Goal: Communication & Community: Answer question/provide support

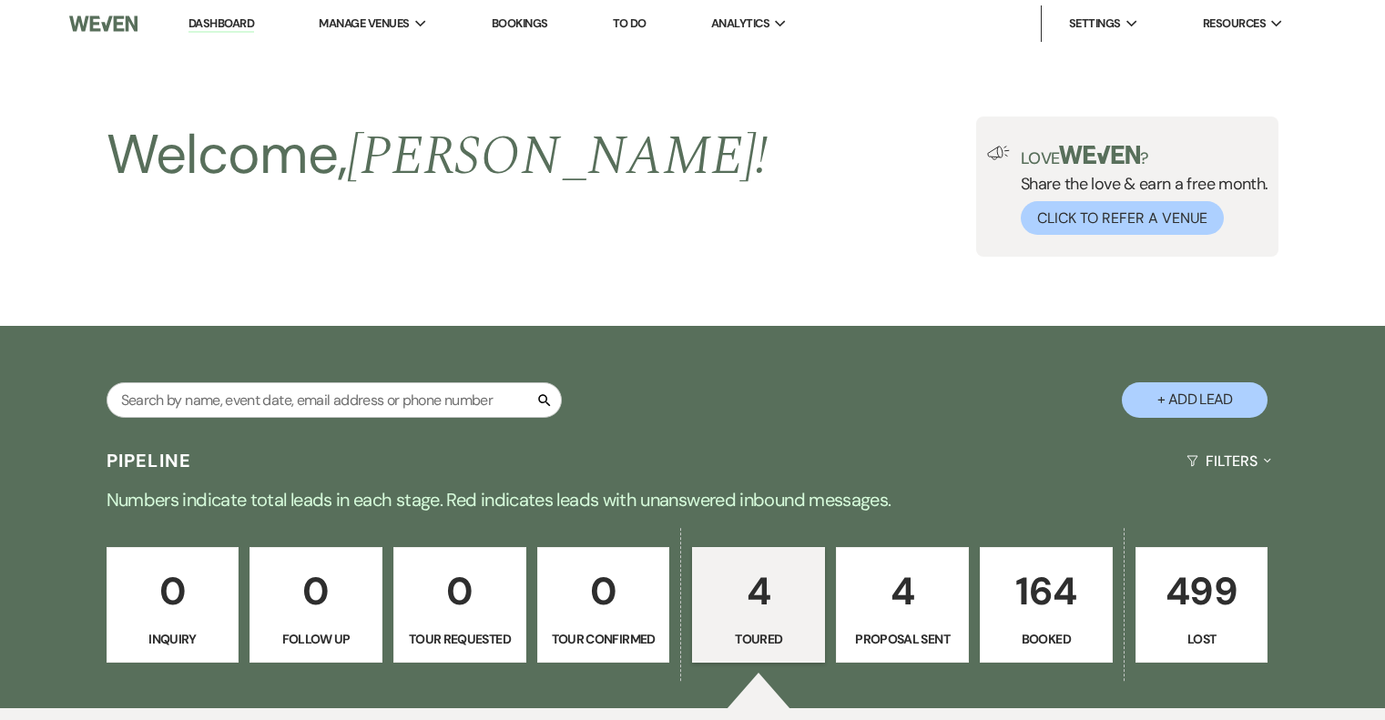
select select "5"
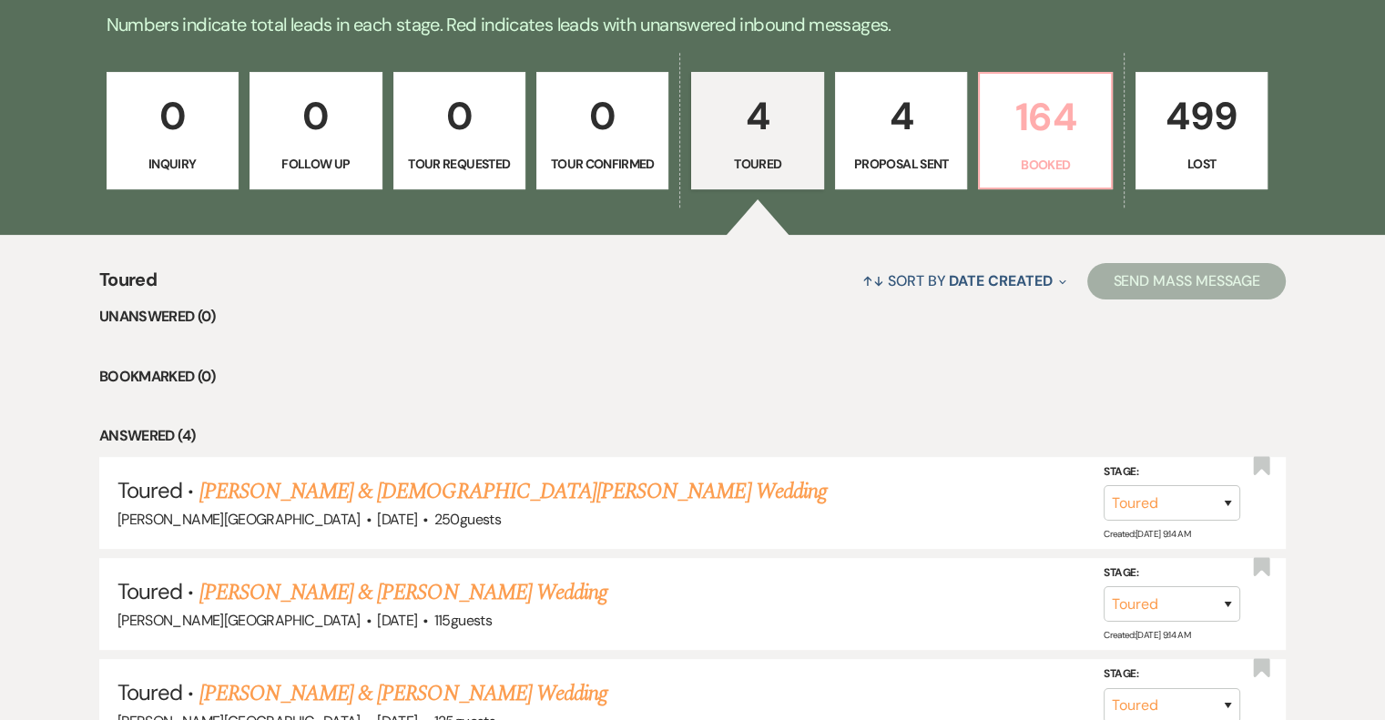
click at [1049, 161] on p "Booked" at bounding box center [1045, 165] width 108 height 20
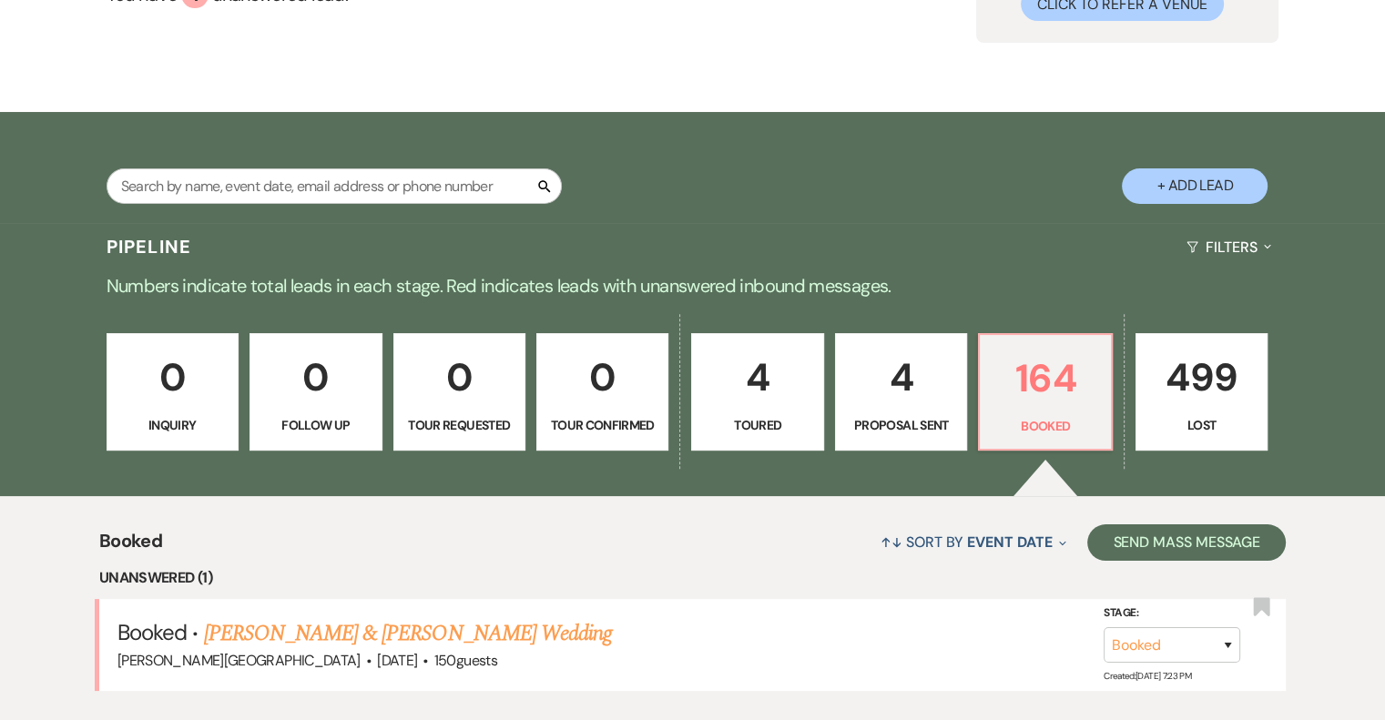
scroll to position [475, 0]
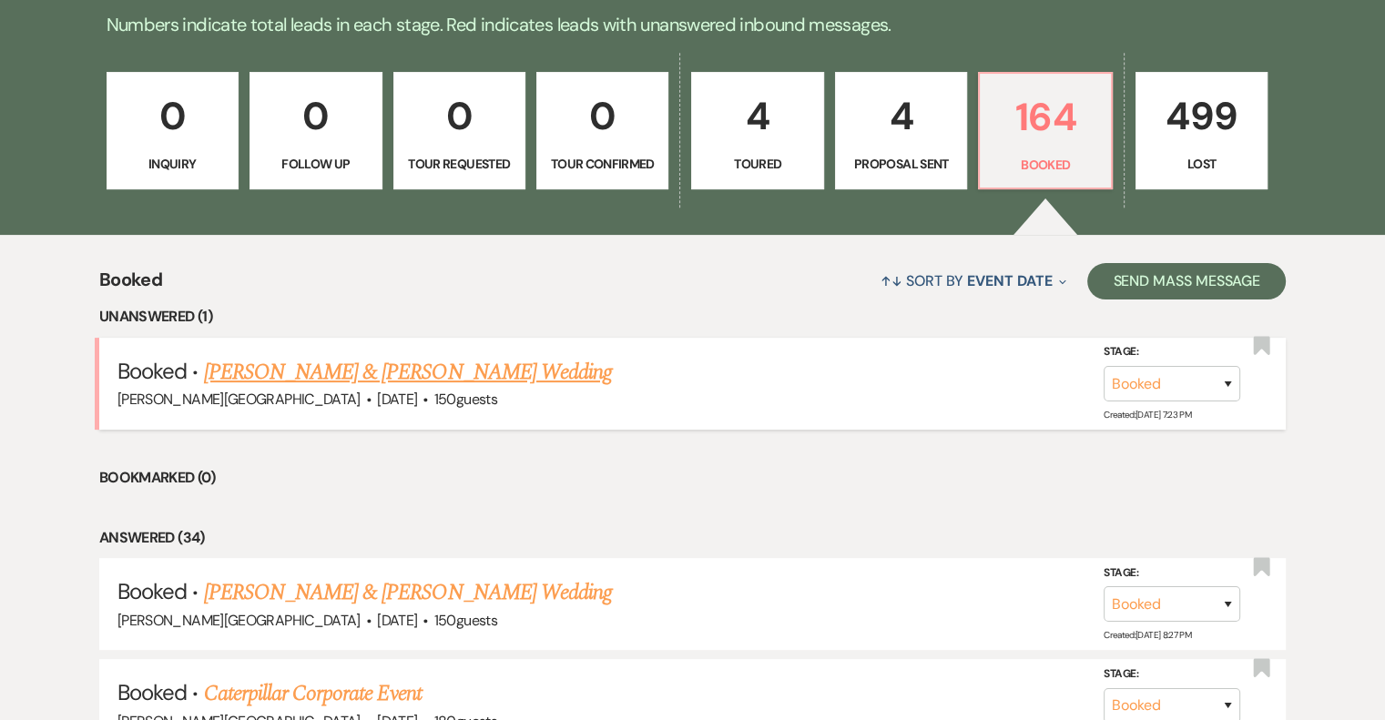
click at [457, 372] on link "[PERSON_NAME] & [PERSON_NAME] Wedding" at bounding box center [408, 372] width 408 height 33
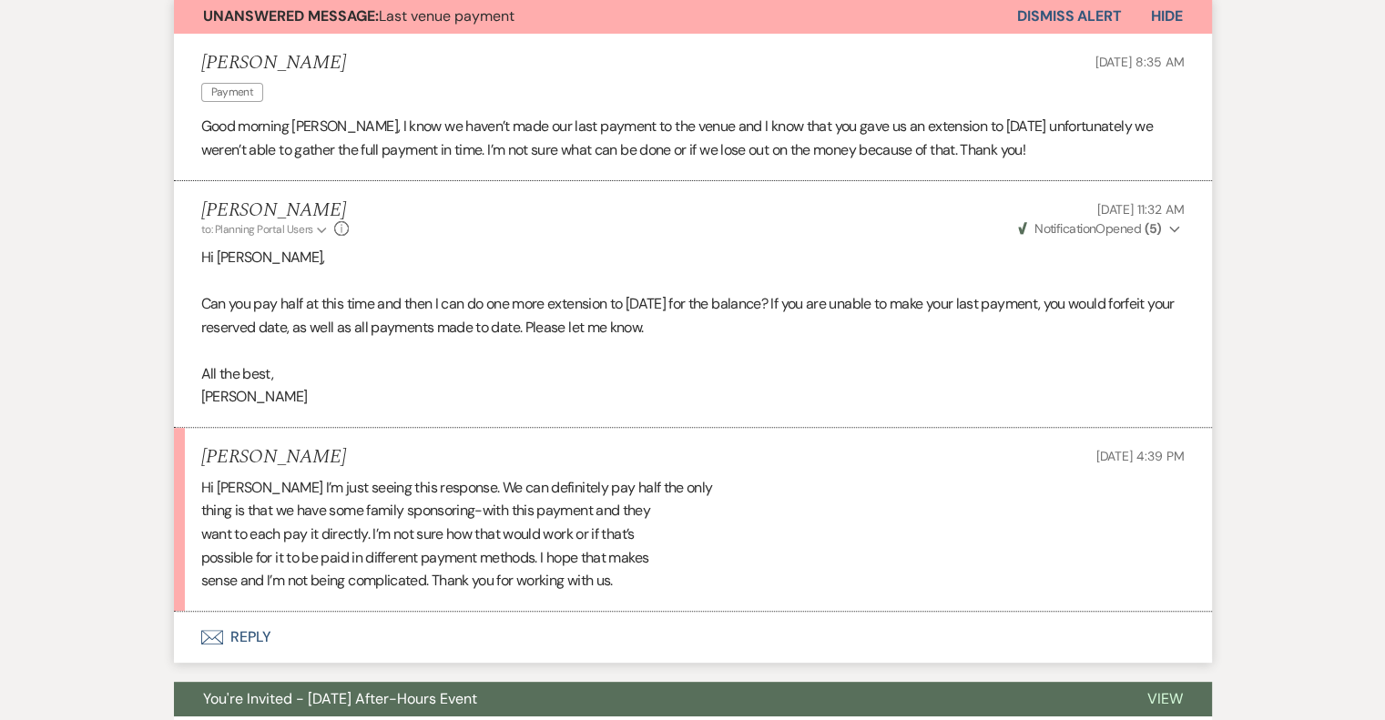
scroll to position [546, 0]
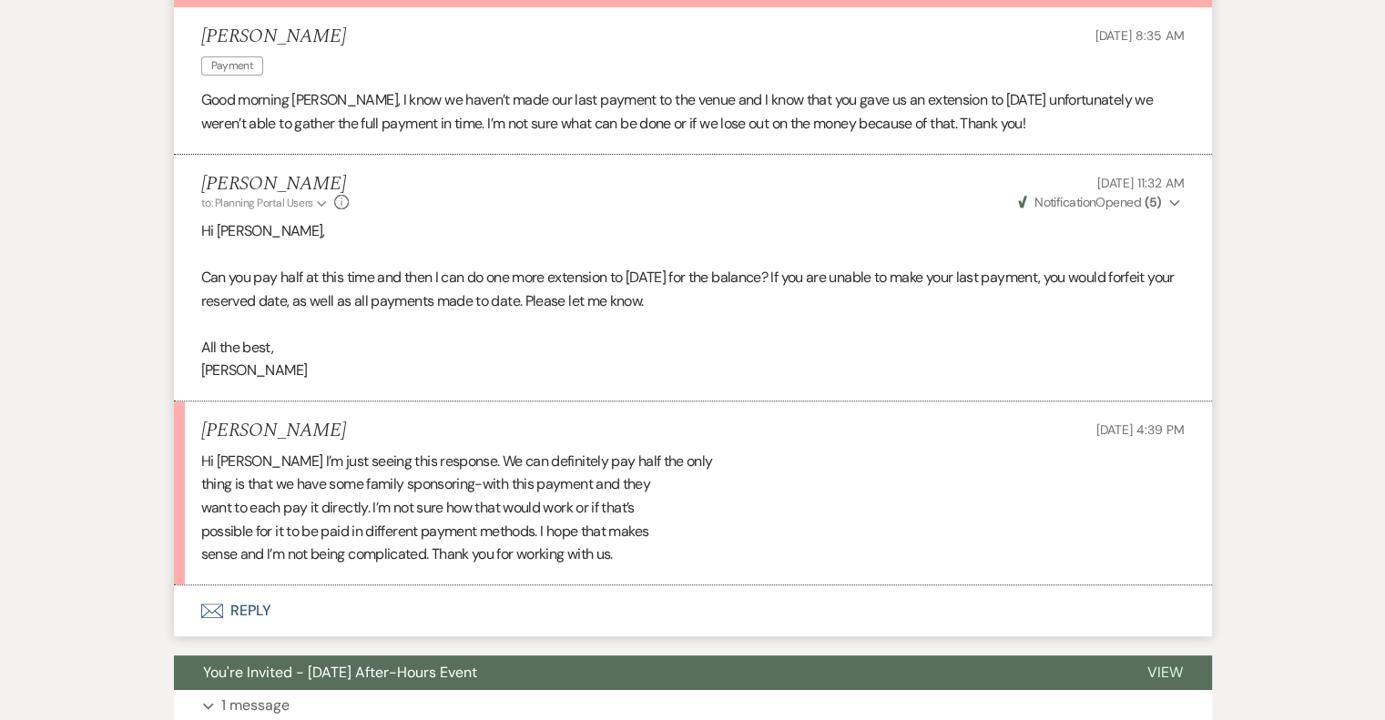
click at [255, 609] on button "Envelope Reply" at bounding box center [693, 610] width 1038 height 51
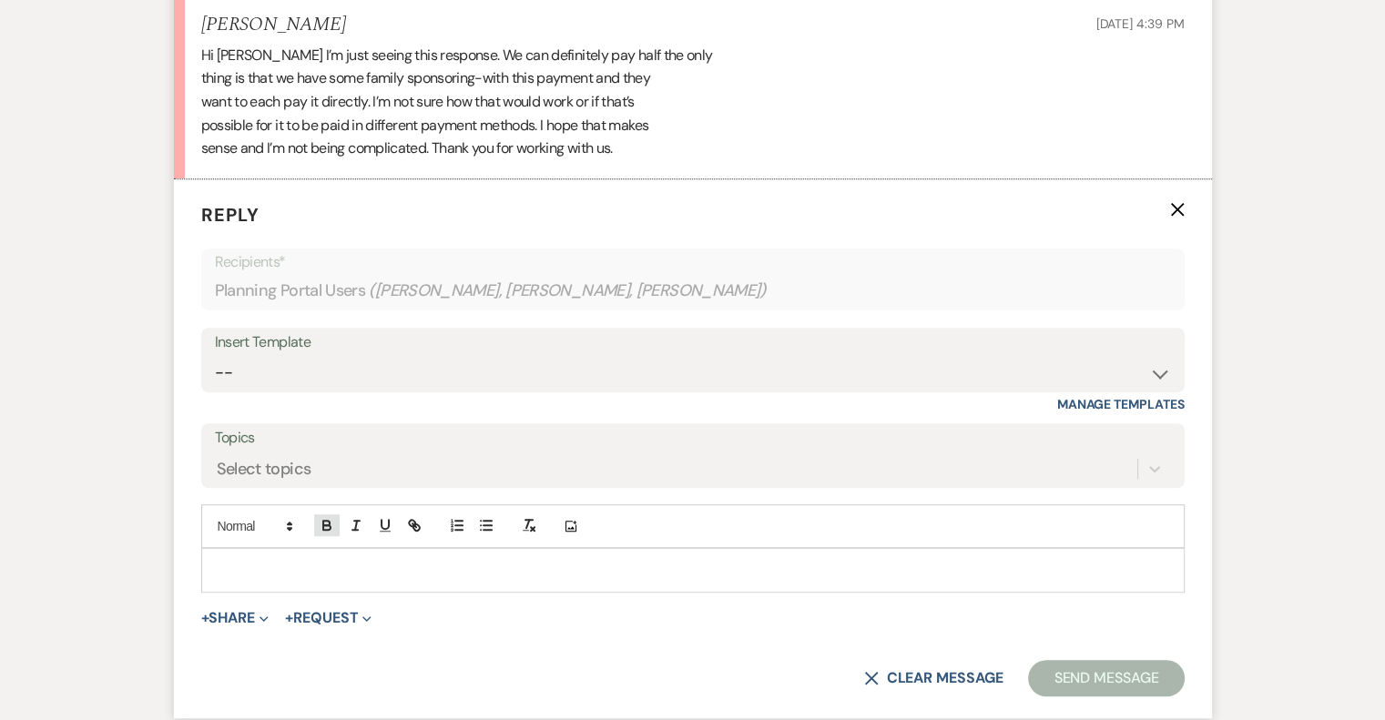
scroll to position [959, 0]
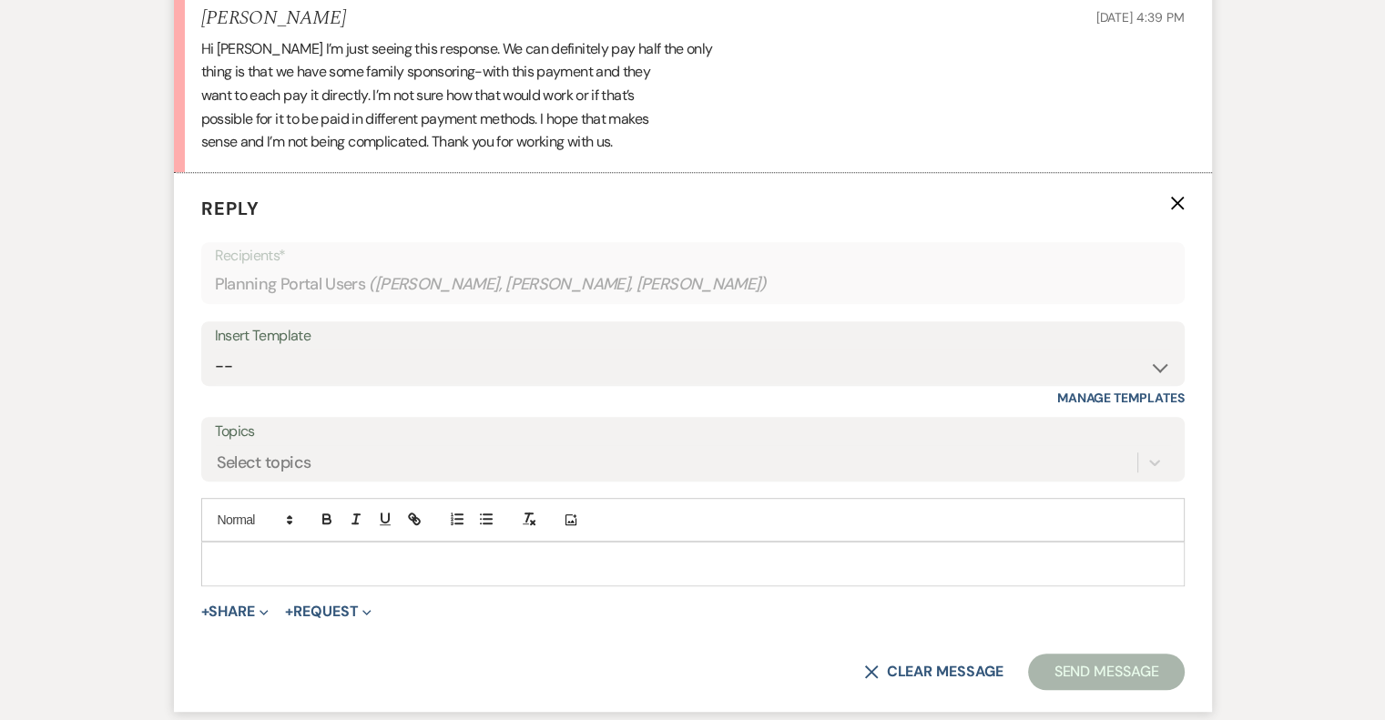
click at [325, 551] on div at bounding box center [693, 564] width 982 height 42
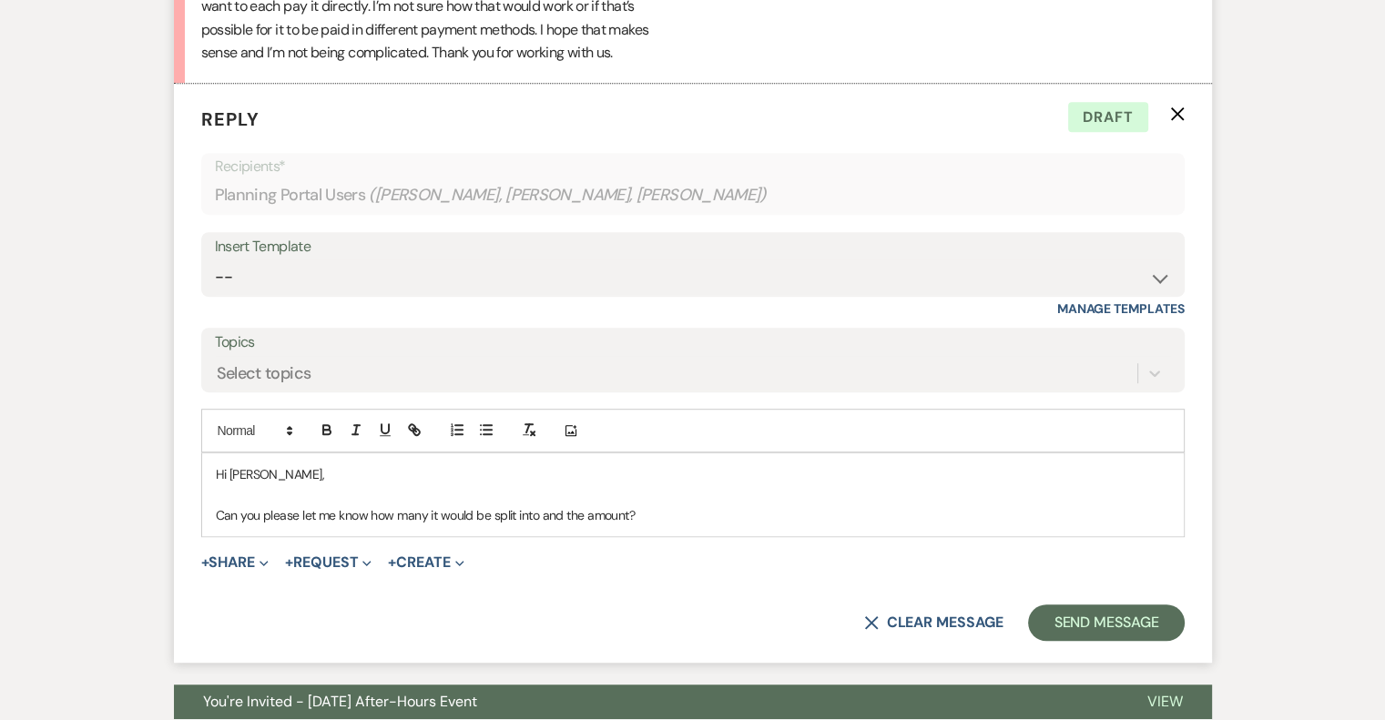
scroll to position [1050, 0]
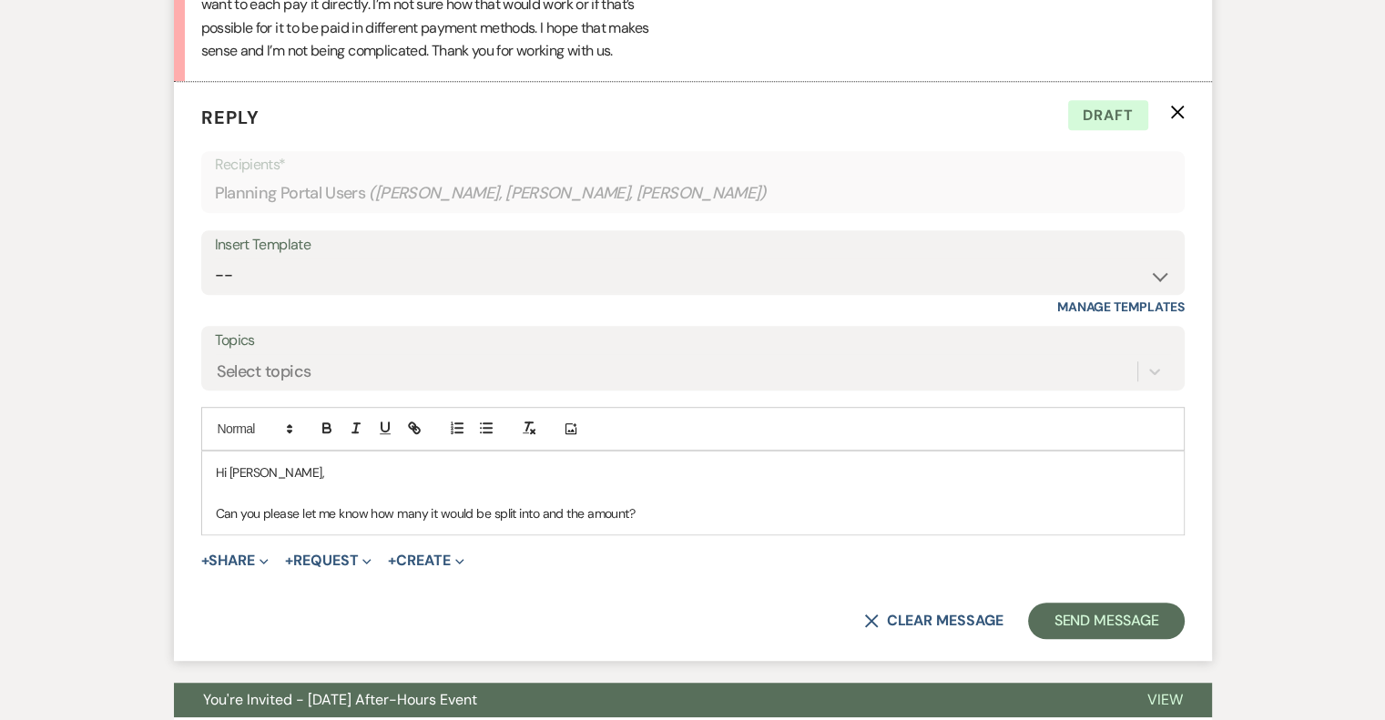
click at [626, 516] on p "Can you please let me know how many it would be split into and the amount?" at bounding box center [693, 514] width 954 height 20
click at [651, 510] on p "Can you please let me know how many it would be split into and the amounts?" at bounding box center [693, 514] width 954 height 20
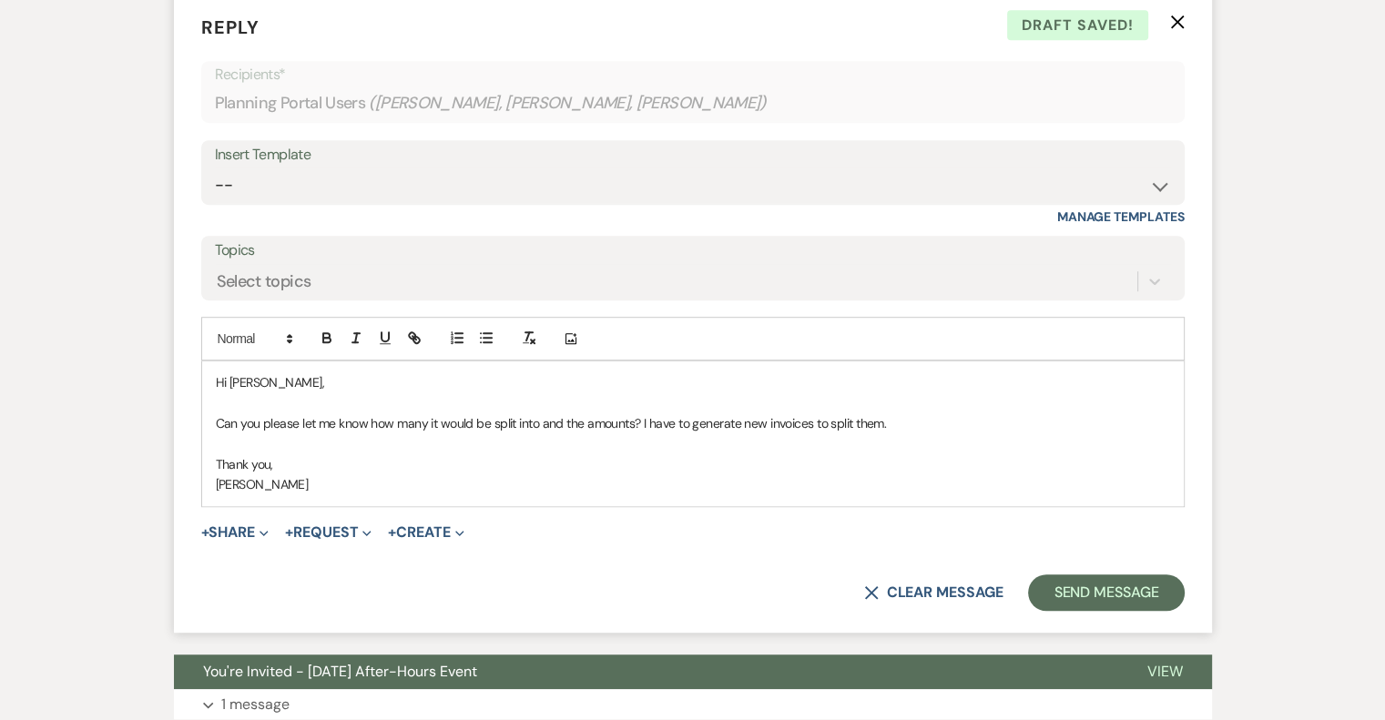
scroll to position [1141, 0]
click at [1128, 584] on button "Send Message" at bounding box center [1106, 592] width 156 height 36
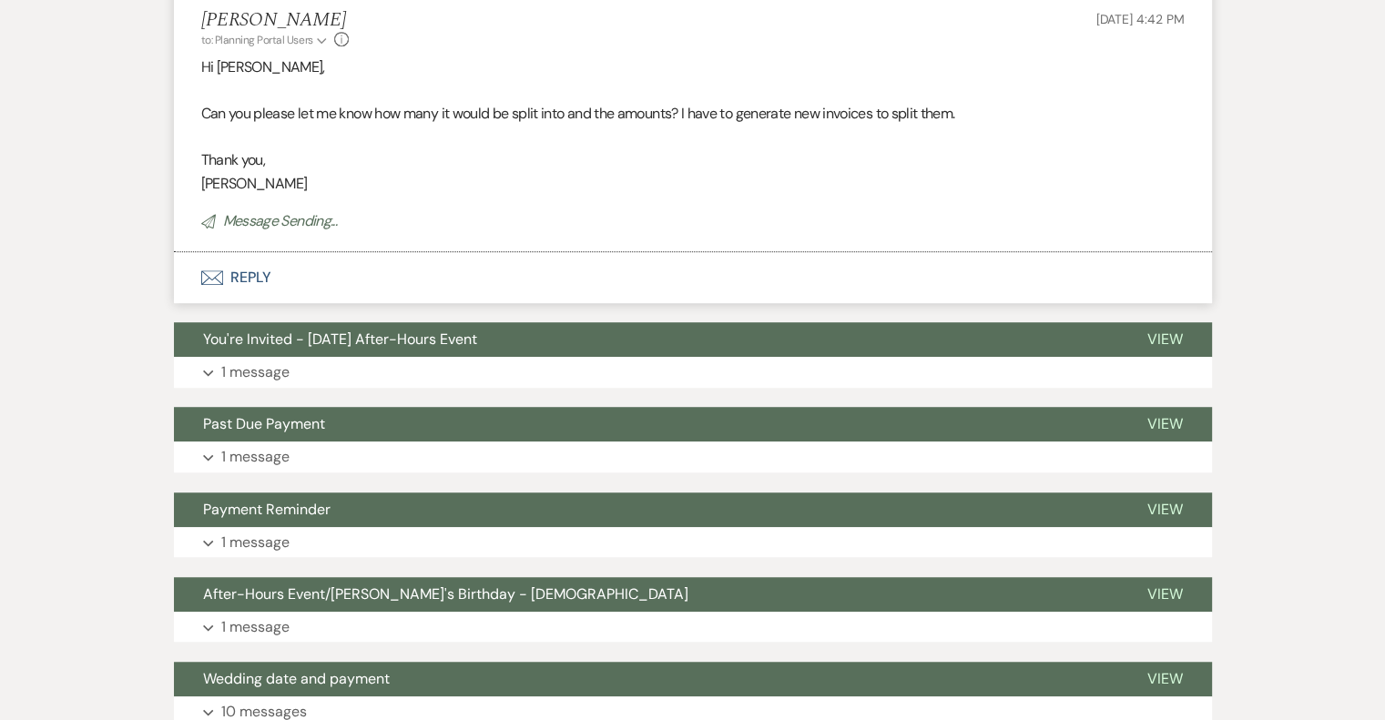
scroll to position [1402, 0]
